Goal: Task Accomplishment & Management: Manage account settings

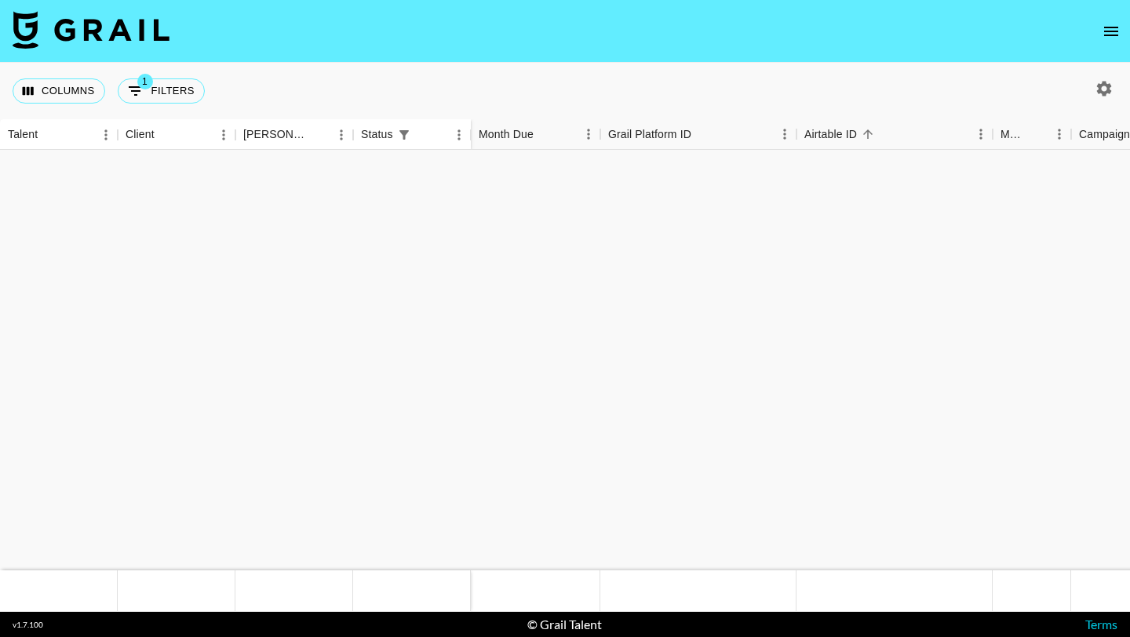
scroll to position [523, 0]
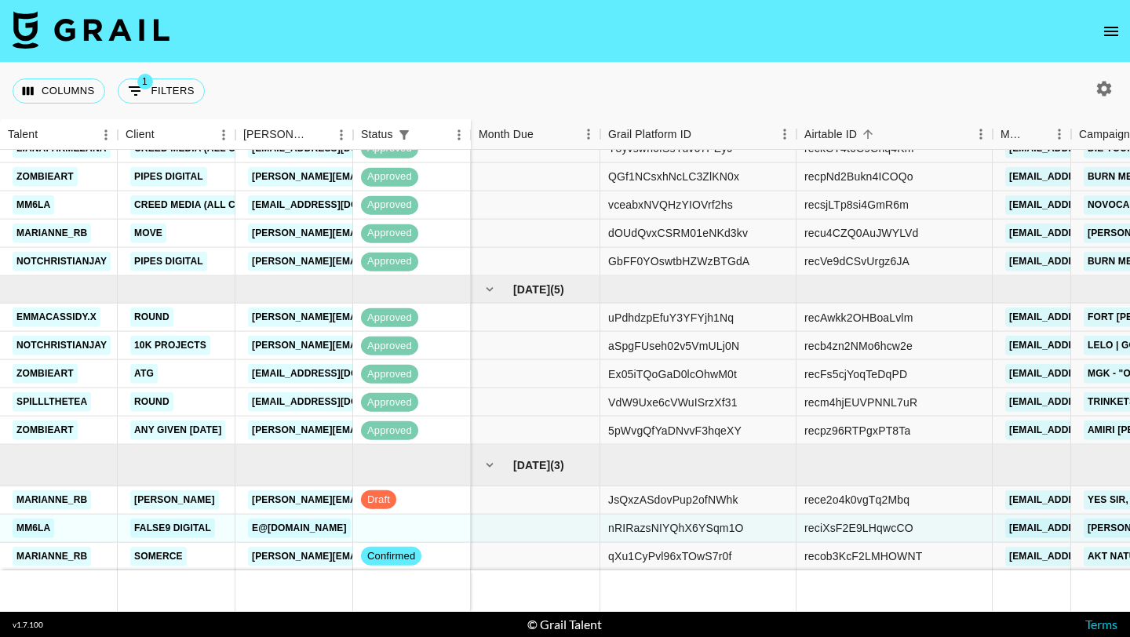
click at [532, 519] on div at bounding box center [535, 528] width 129 height 28
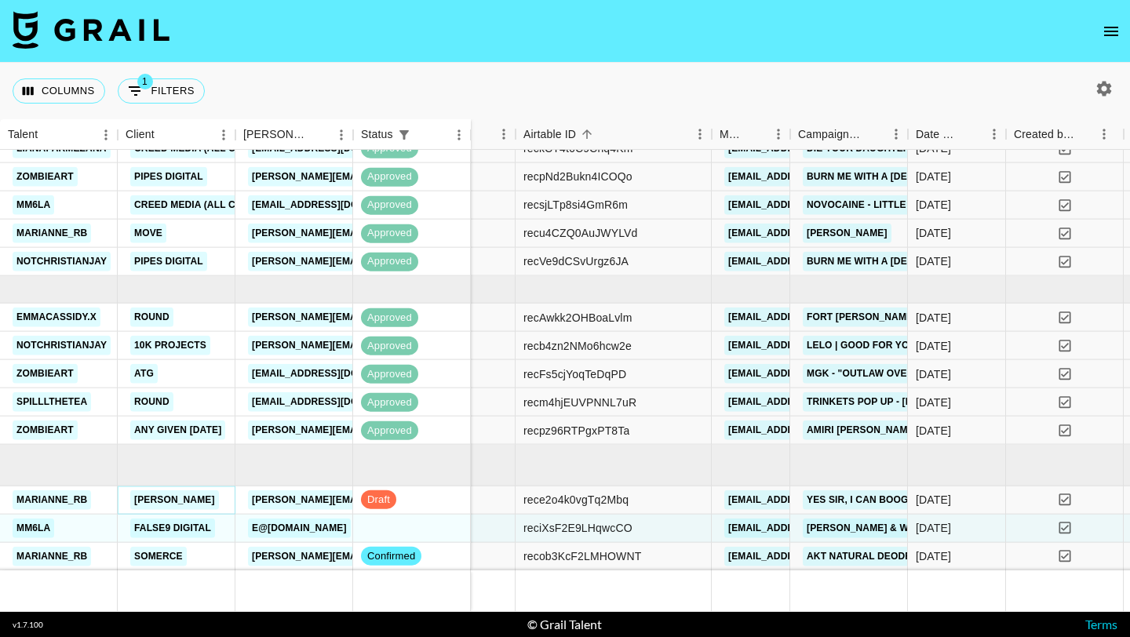
click at [177, 501] on link "Dirk Hachmann" at bounding box center [174, 500] width 89 height 20
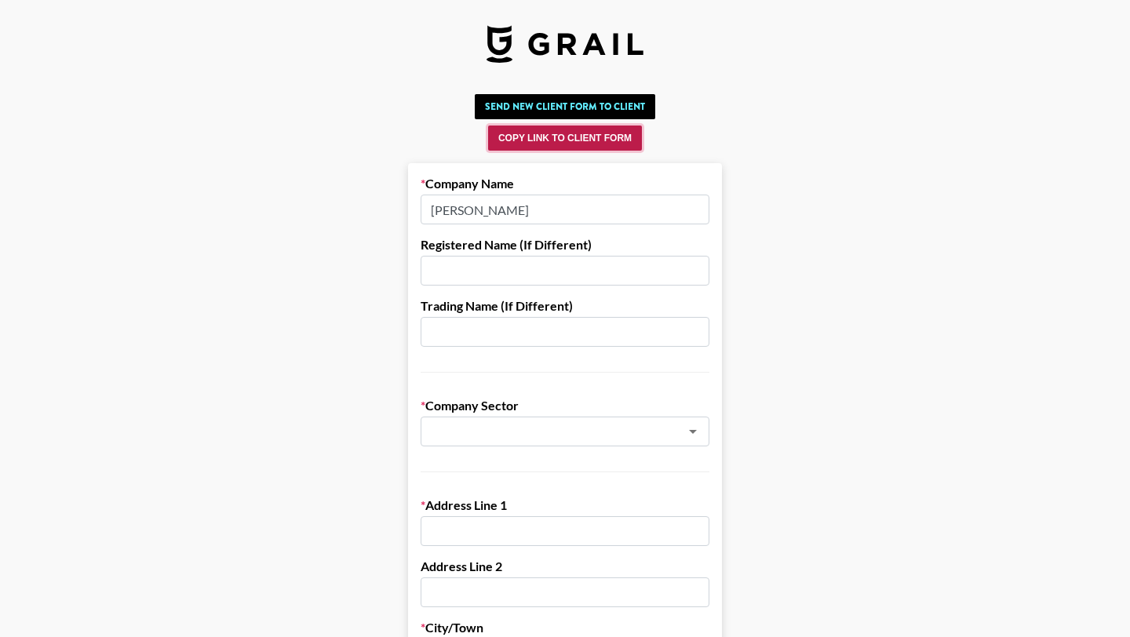
click at [523, 145] on button "Copy Link to Client Form" at bounding box center [565, 138] width 154 height 25
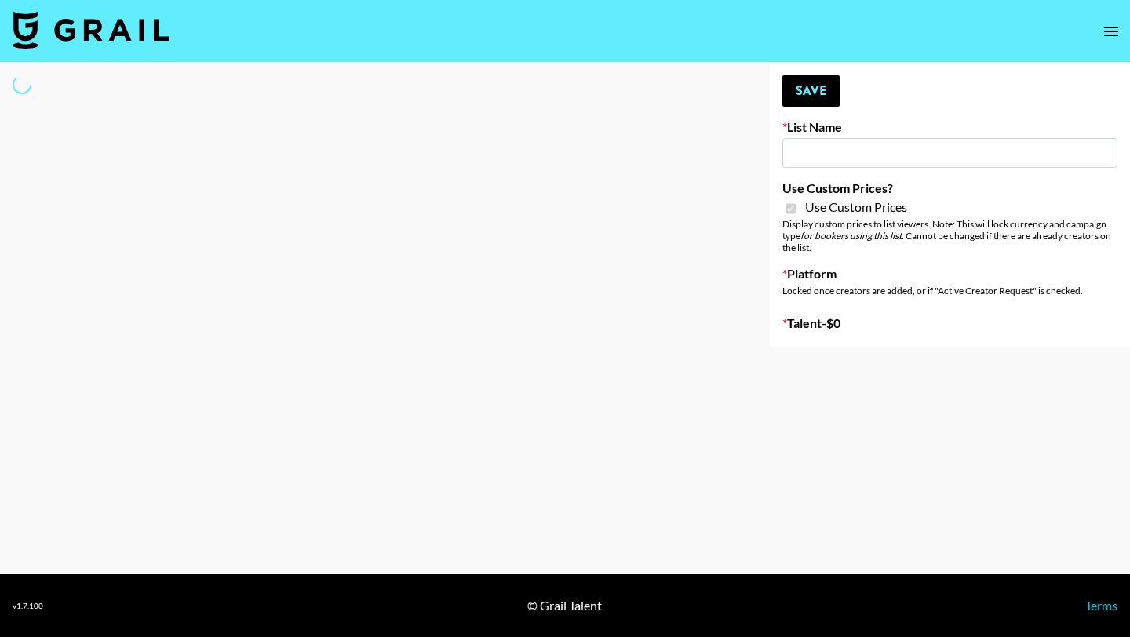
type input "Content Labs for Perplexity"
checkbox input "true"
select select "Brand"
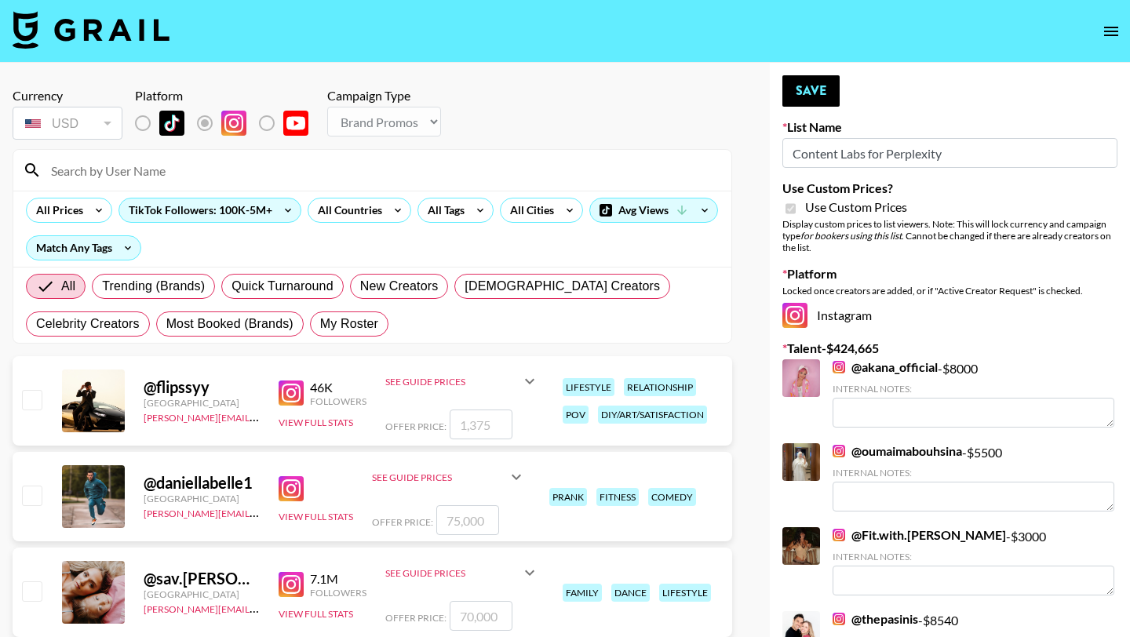
click at [123, 178] on input at bounding box center [382, 170] width 680 height 25
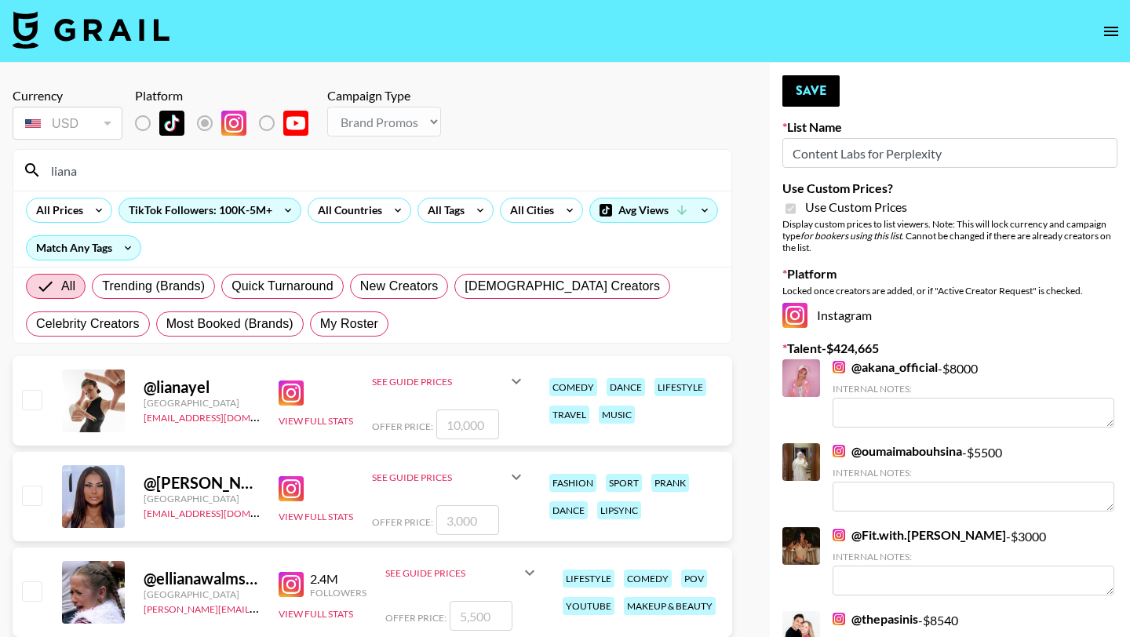
type input "liana"
click at [24, 397] on input "checkbox" at bounding box center [31, 399] width 19 height 19
checkbox input "true"
click at [465, 417] on input "10000" at bounding box center [467, 425] width 63 height 30
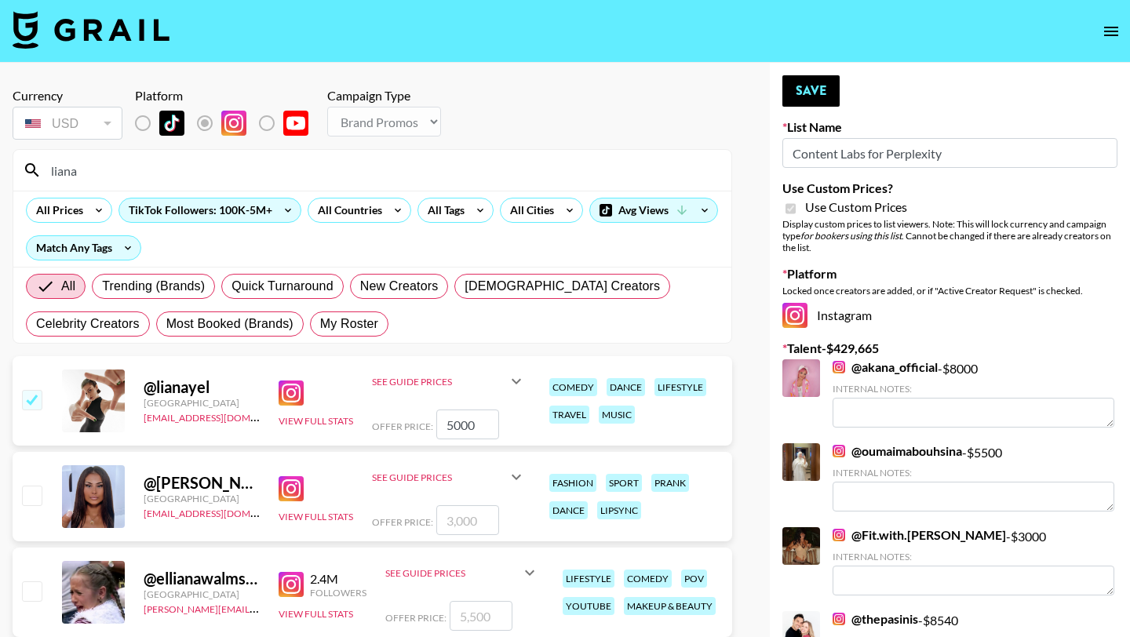
type input "5000"
click at [810, 90] on button "Save" at bounding box center [810, 90] width 57 height 31
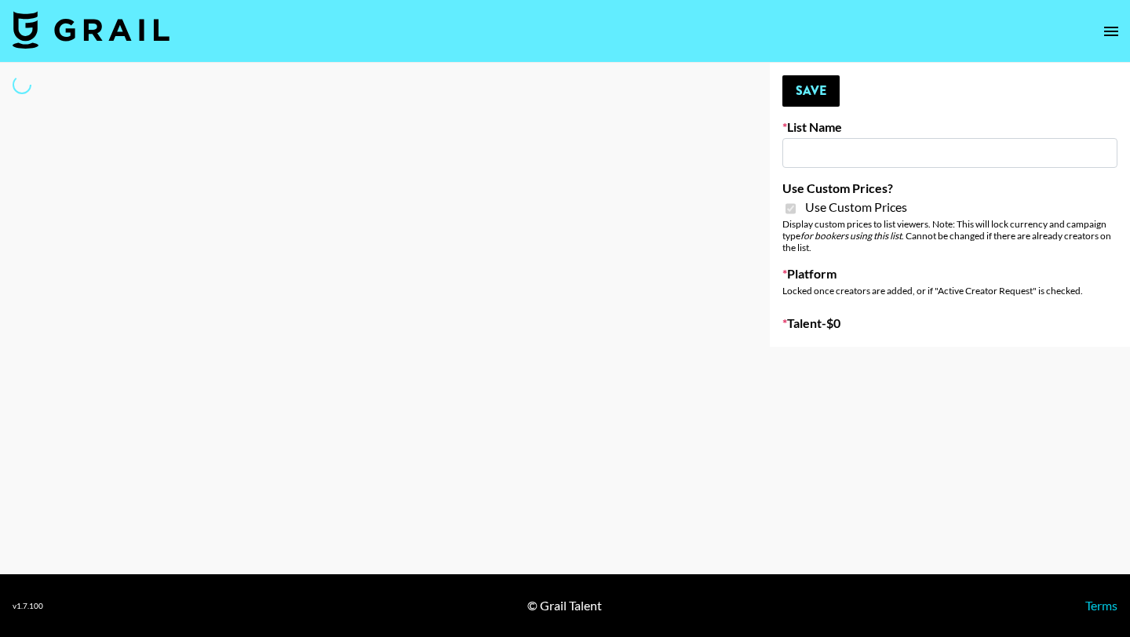
type input "Content Labs for Perplexity"
checkbox input "true"
select select "Brand"
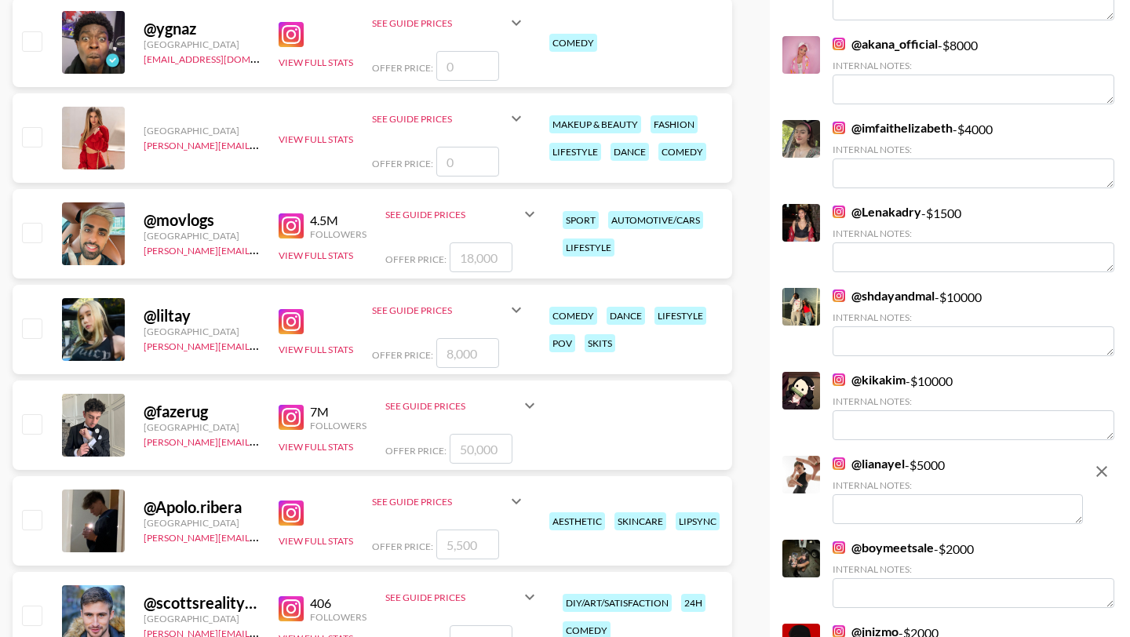
scroll to position [5017, 0]
